Goal: Task Accomplishment & Management: Use online tool/utility

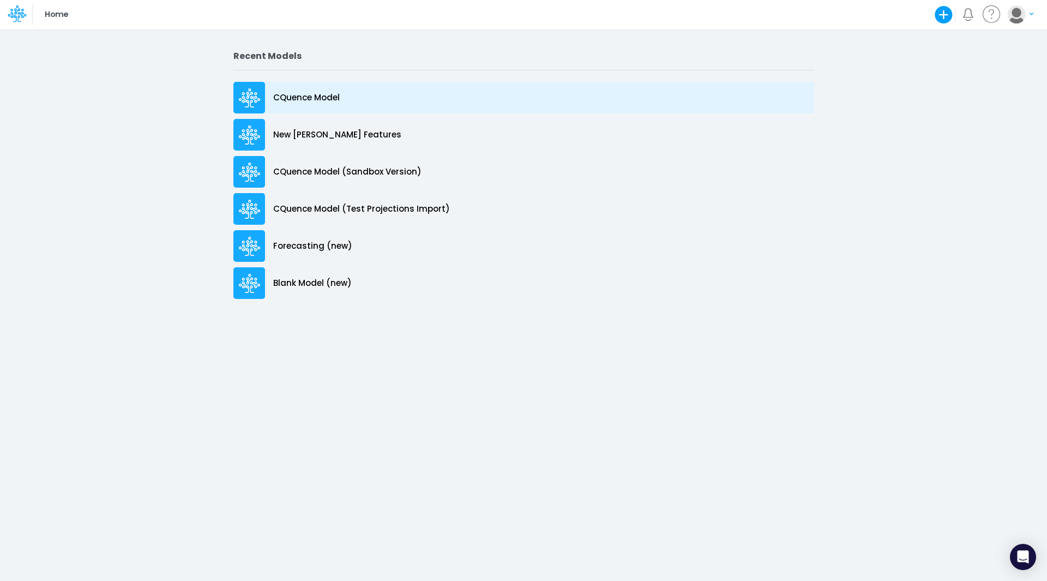
click at [321, 93] on p "CQuence Model" at bounding box center [306, 98] width 67 height 13
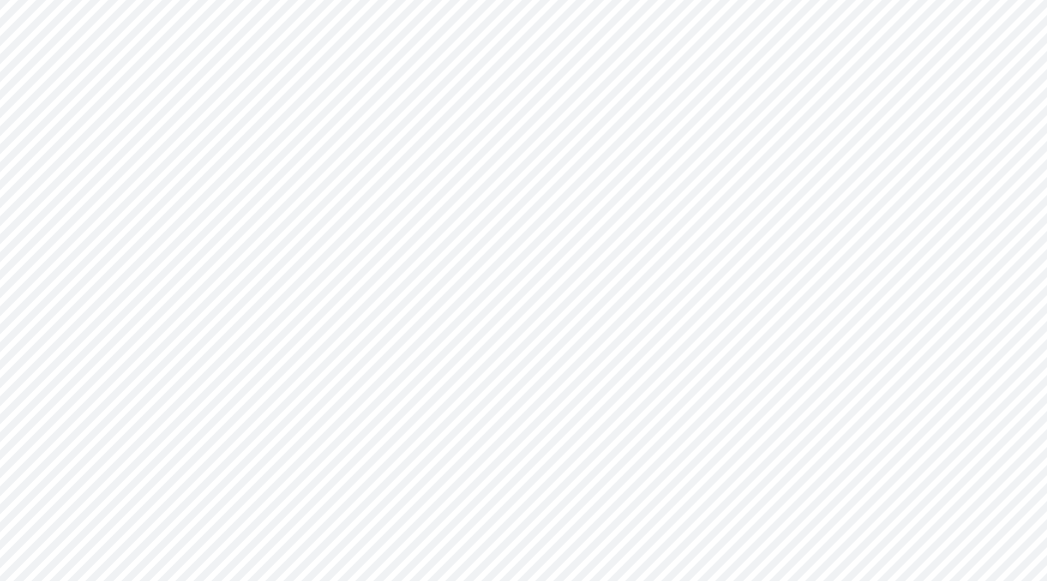
type input "Consolidated All by Month"
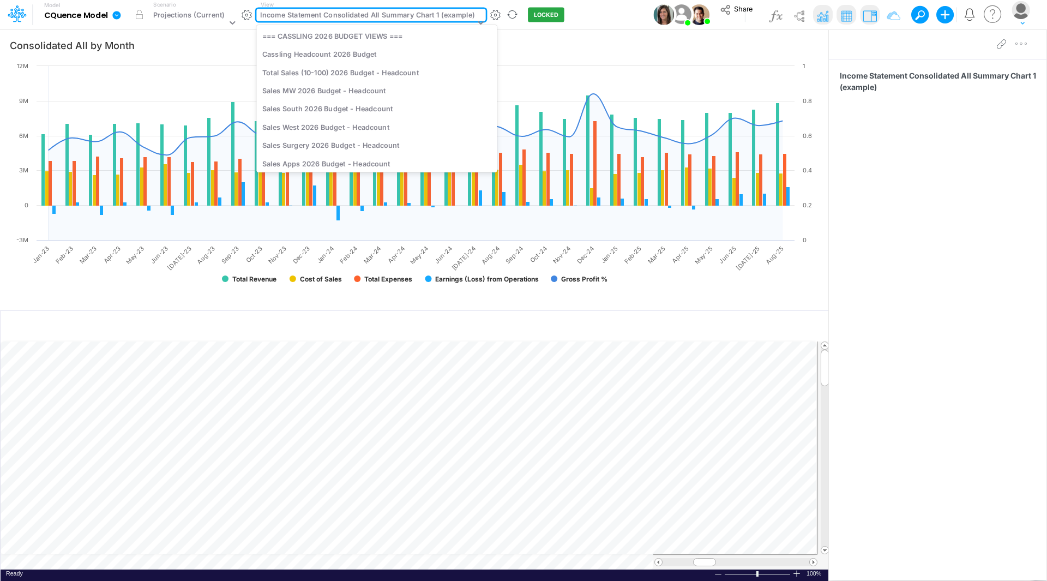
click at [328, 20] on div "Income Statement Consolidated All Summary Chart 1 (example)" at bounding box center [367, 16] width 214 height 13
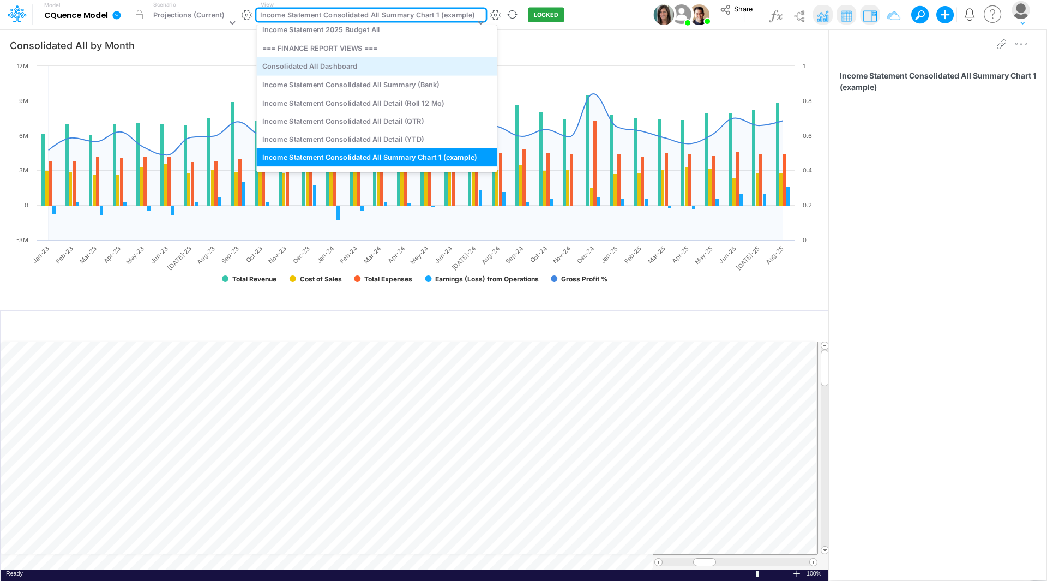
click at [319, 65] on div "Consolidated All Dashboard" at bounding box center [376, 66] width 241 height 18
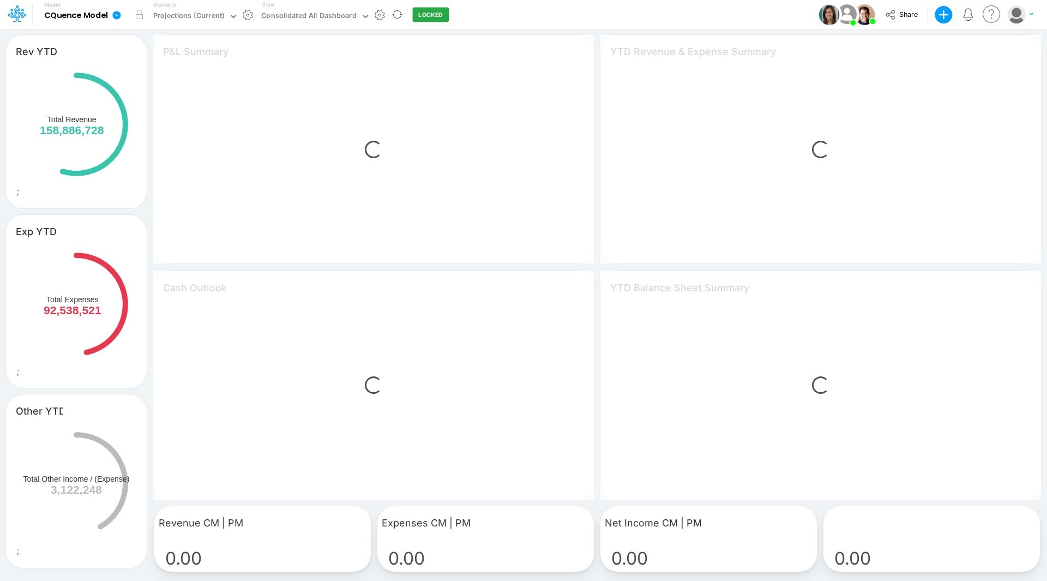
click at [311, 65] on div "Loading..." at bounding box center [373, 149] width 441 height 229
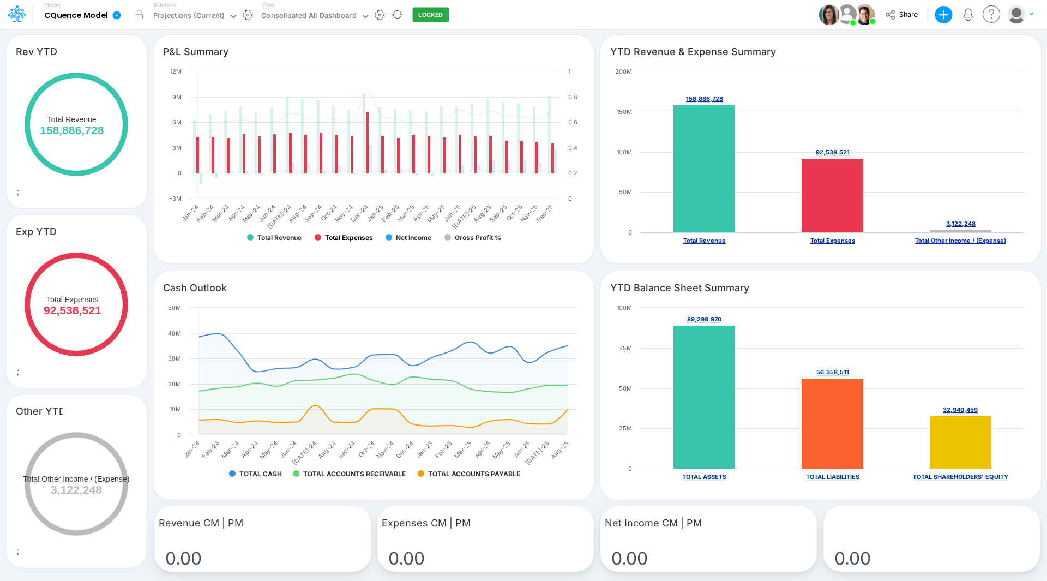
click at [344, 237] on text "Total Expenses" at bounding box center [349, 237] width 48 height 8
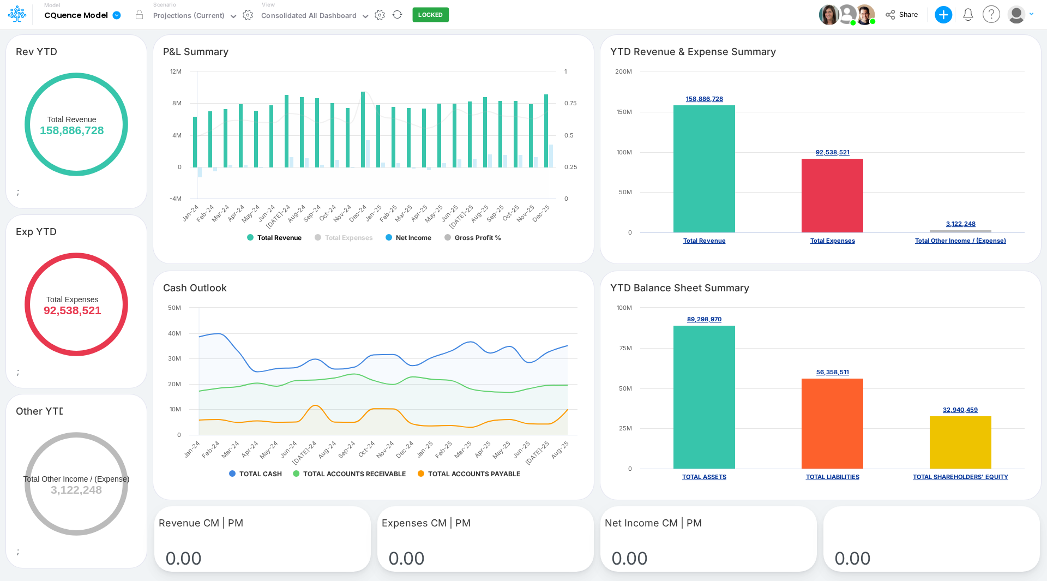
click at [282, 235] on text "Total Revenue" at bounding box center [279, 237] width 44 height 8
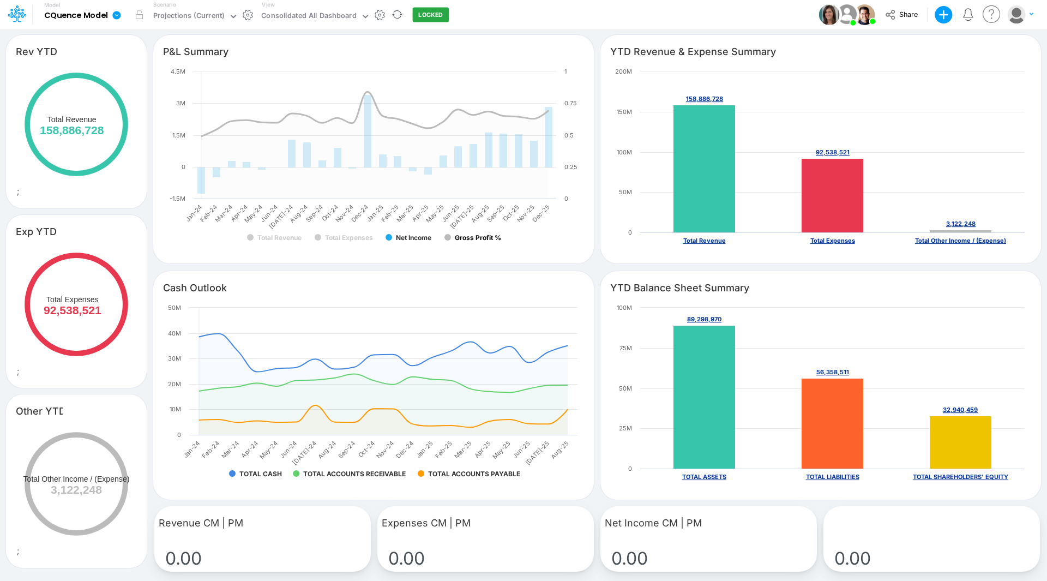
click at [475, 239] on text "Gross Profit %" at bounding box center [478, 237] width 46 height 8
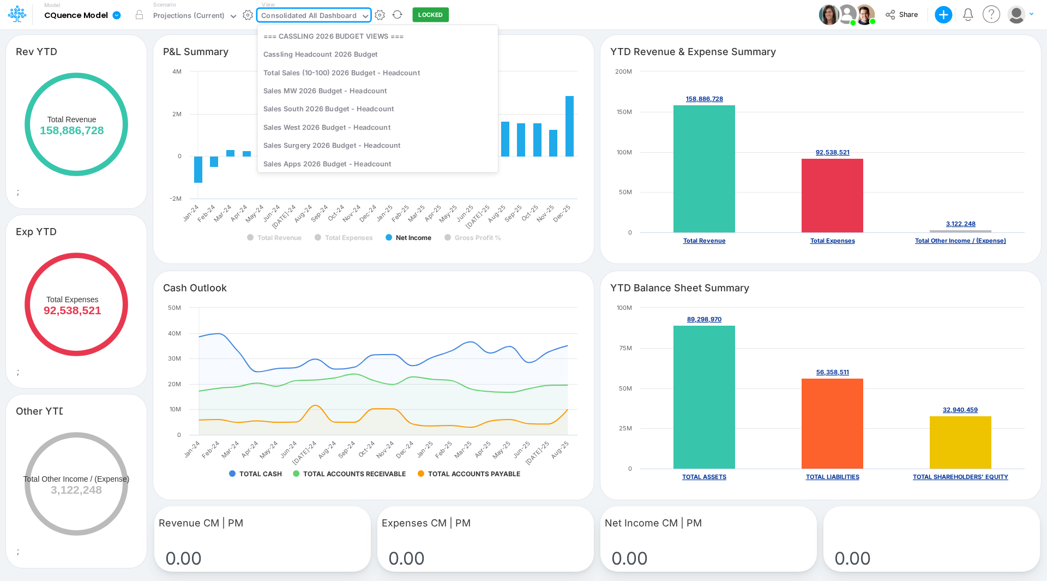
click at [281, 13] on div "Consolidated All Dashboard" at bounding box center [308, 16] width 95 height 13
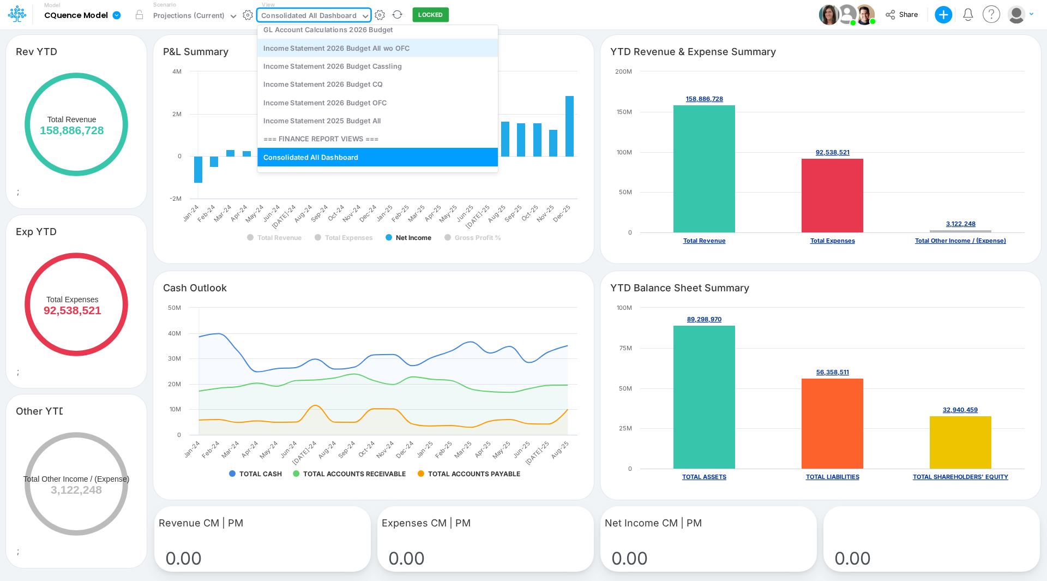
click at [336, 49] on div "Income Statement 2026 Budget All wo OFC" at bounding box center [377, 48] width 241 height 18
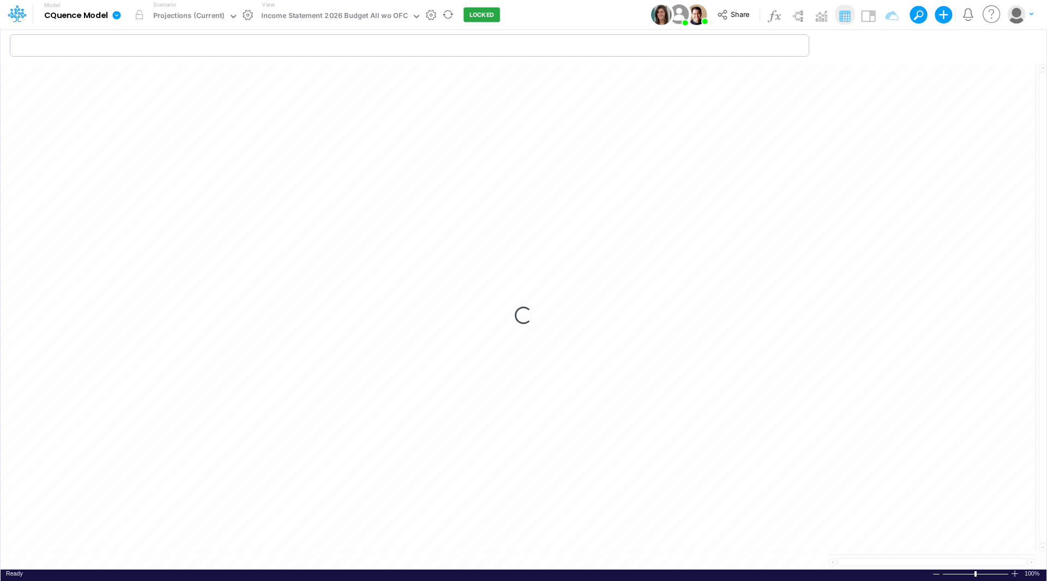
click at [336, 49] on input "text" at bounding box center [410, 45] width 800 height 22
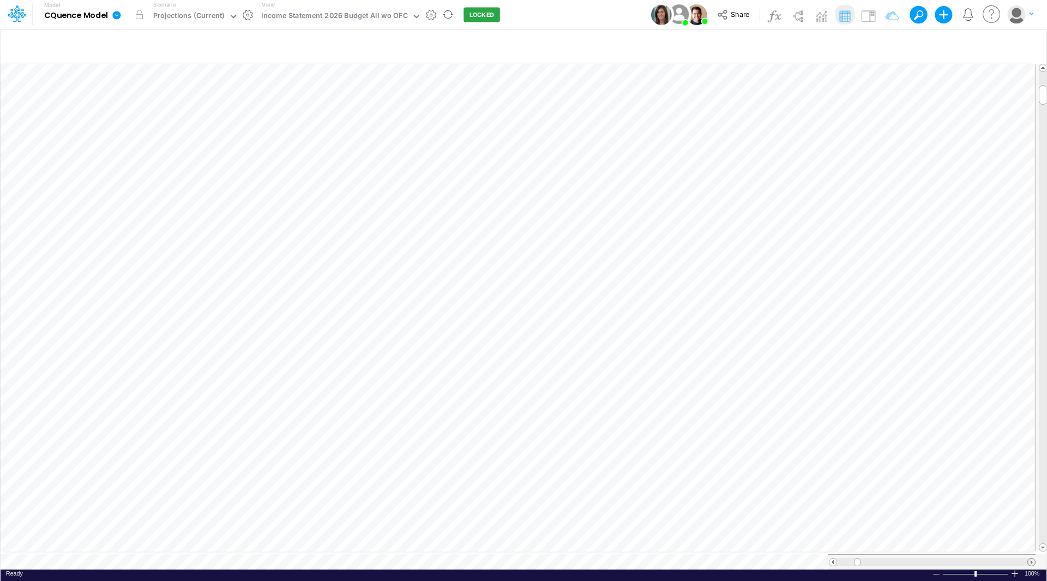
click at [1034, 559] on span at bounding box center [1031, 562] width 7 height 7
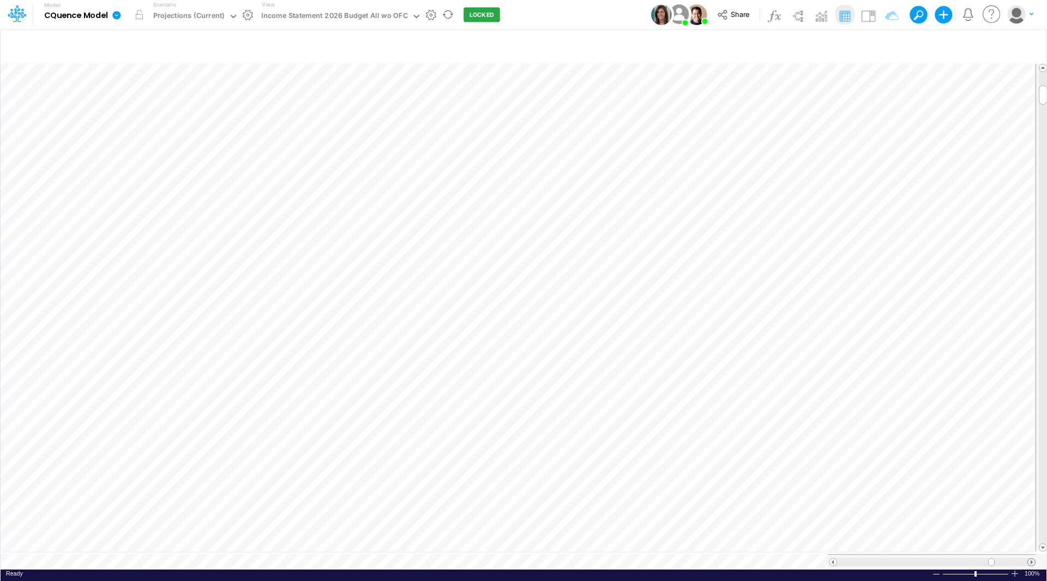
click at [1034, 559] on span at bounding box center [1031, 562] width 7 height 7
